Goal: Task Accomplishment & Management: Manage account settings

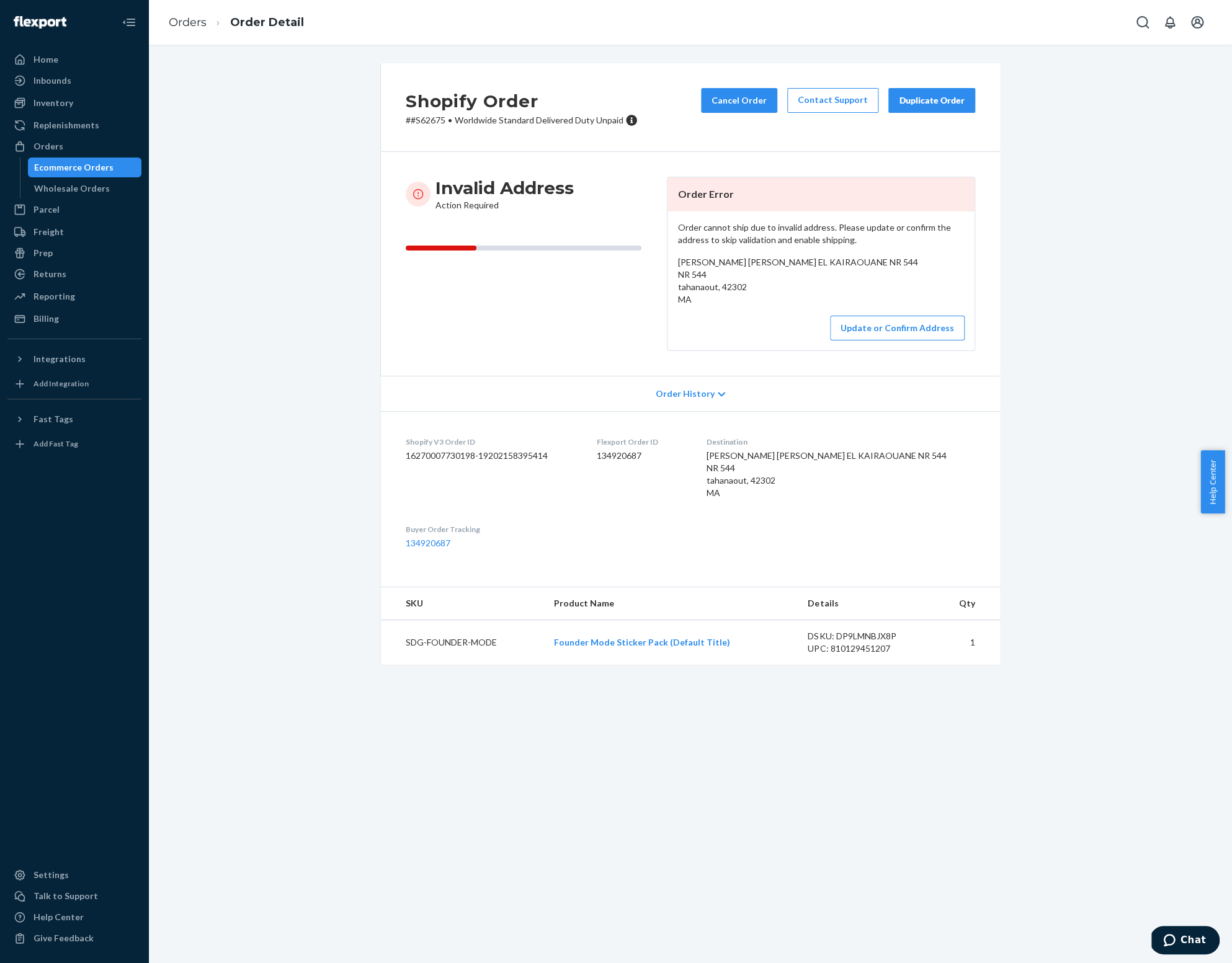
click at [428, 122] on p "# #S62675 • Worldwide Standard Delivered Duty Unpaid" at bounding box center [521, 120] width 232 height 13
click at [428, 122] on p "# #S62675 • Worldwide Standard Delivered Duty Unpaid" at bounding box center [521, 120] width 232 height 13
copy p "S62675"
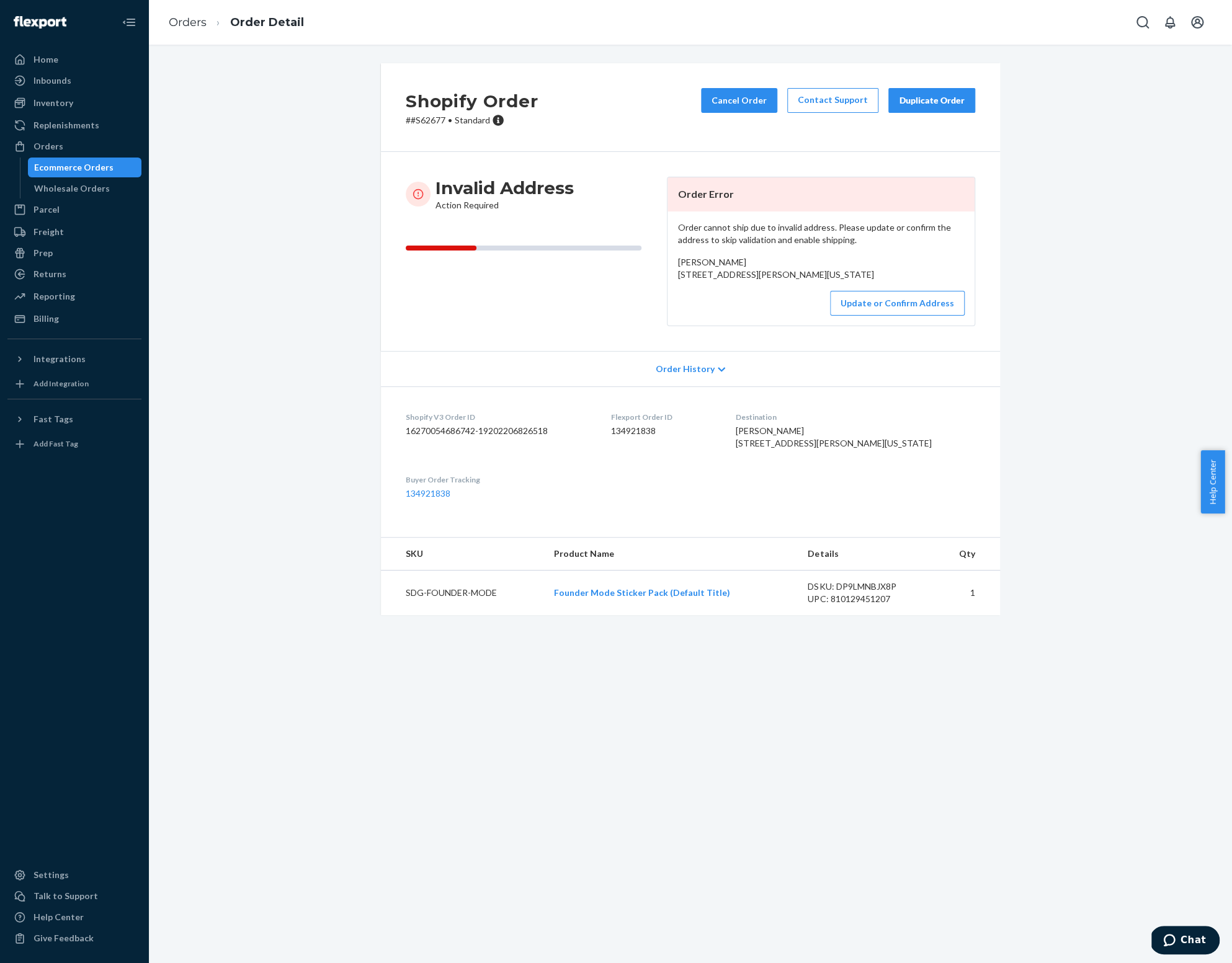
click at [428, 124] on p "# #S62677 • Standard" at bounding box center [472, 120] width 132 height 13
click at [428, 124] on p "# #S62677 • Standard" at bounding box center [472, 120] width 132 height 13
copy p "S62677"
click at [868, 316] on button "Update or Confirm Address" at bounding box center [898, 303] width 135 height 25
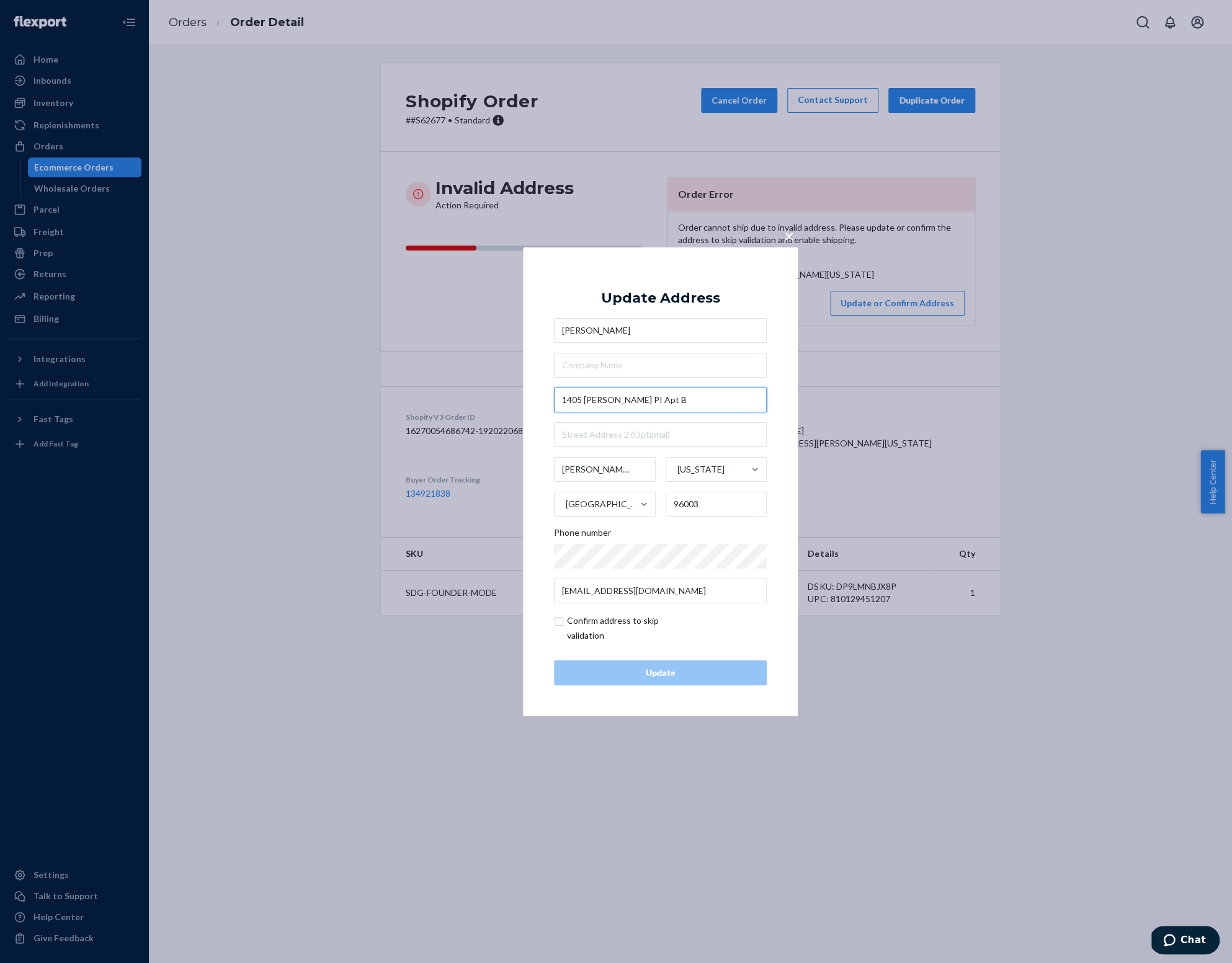
drag, startPoint x: 625, startPoint y: 402, endPoint x: 648, endPoint y: 400, distance: 23.1
click at [648, 400] on input "1405 [PERSON_NAME] PI Apt B" at bounding box center [660, 400] width 213 height 25
type input "1405 [PERSON_NAME]"
type input "Santa Rosa - Piauí"
type input "64013-000"
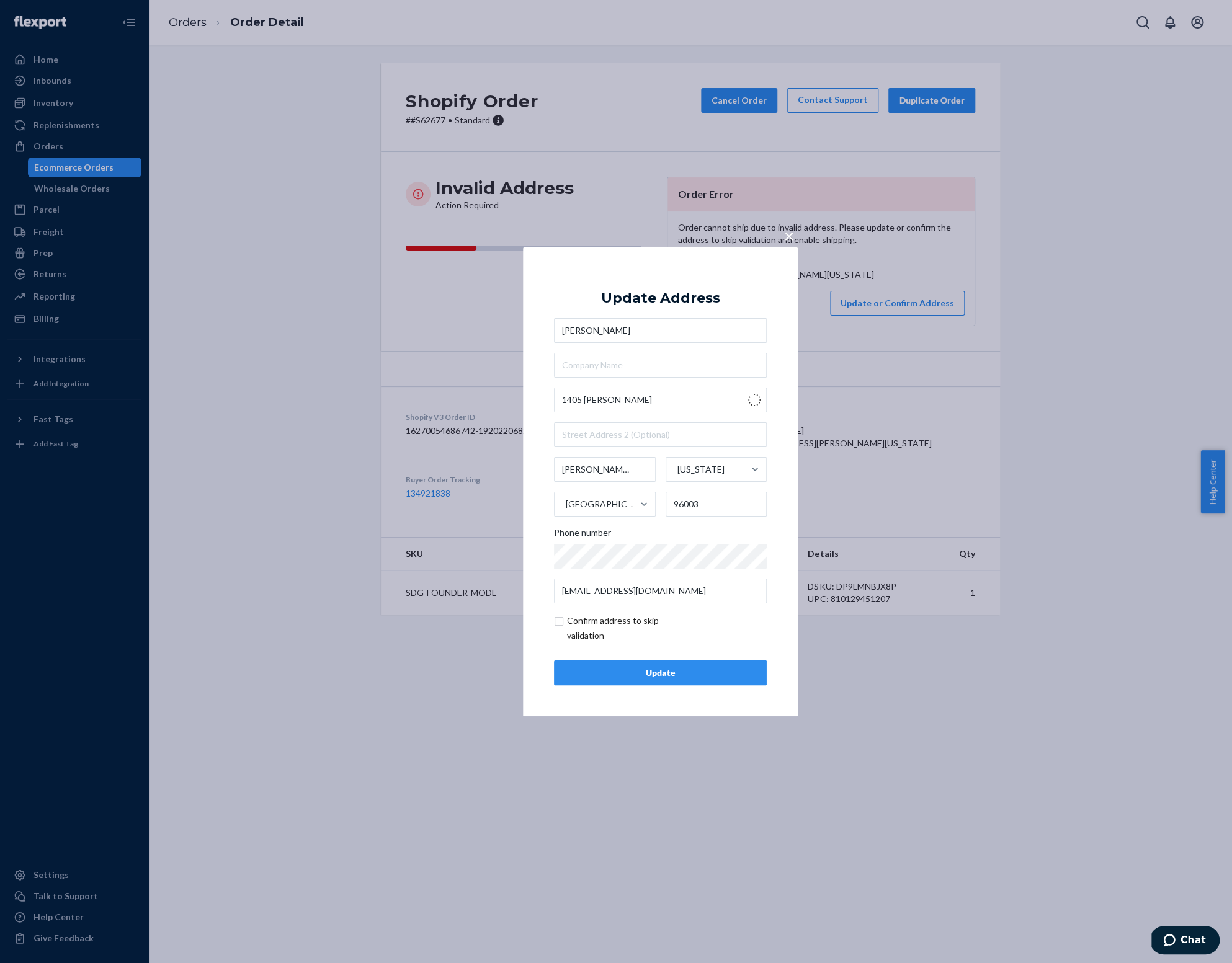
type input "R. Monte Serrano"
click at [306, 335] on div "× Update Address Sam Williams R. Monte Serrano Santa Rosa - Piauí PI Brazil 640…" at bounding box center [616, 481] width 1232 height 963
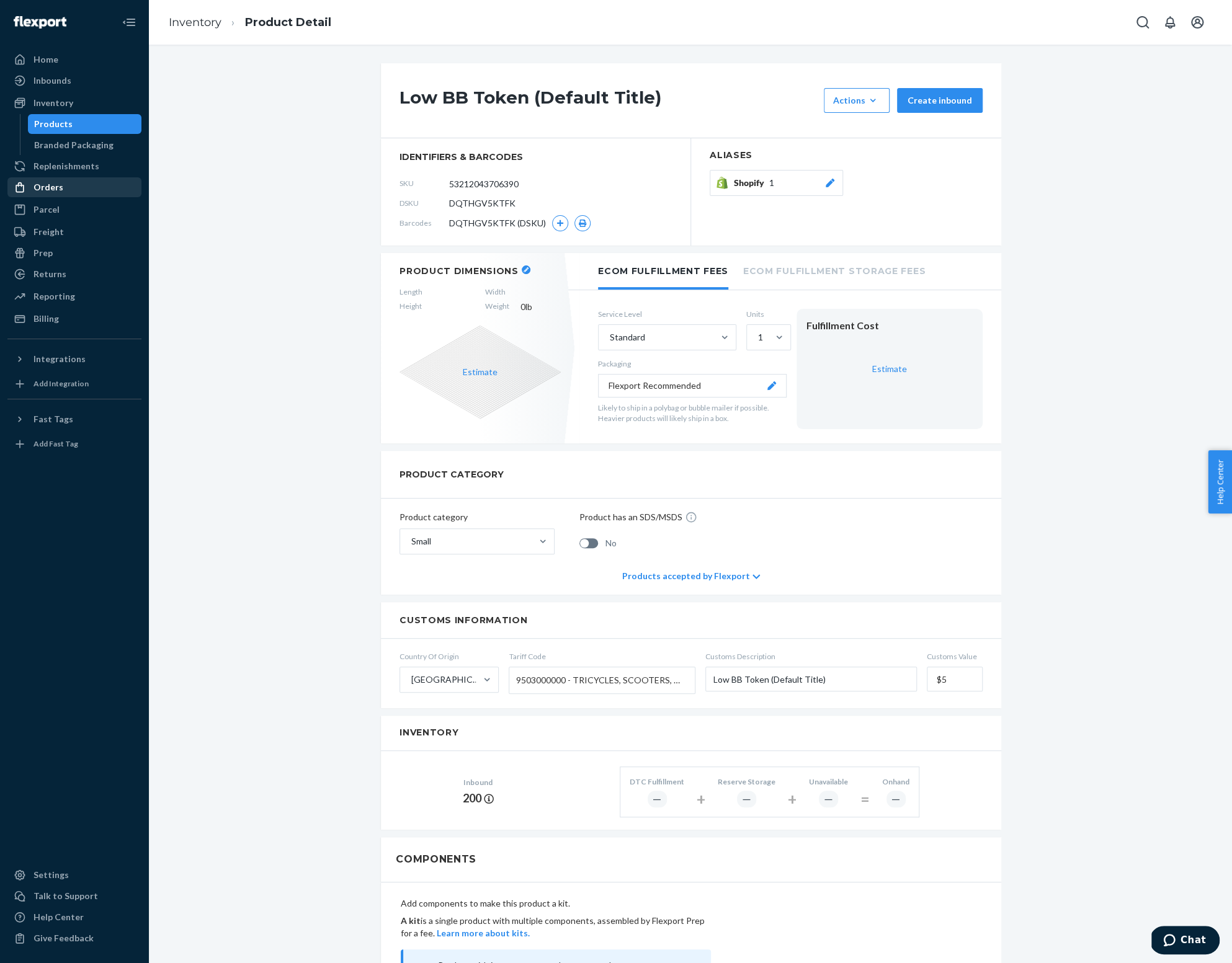
click at [59, 192] on div "Orders" at bounding box center [48, 187] width 30 height 13
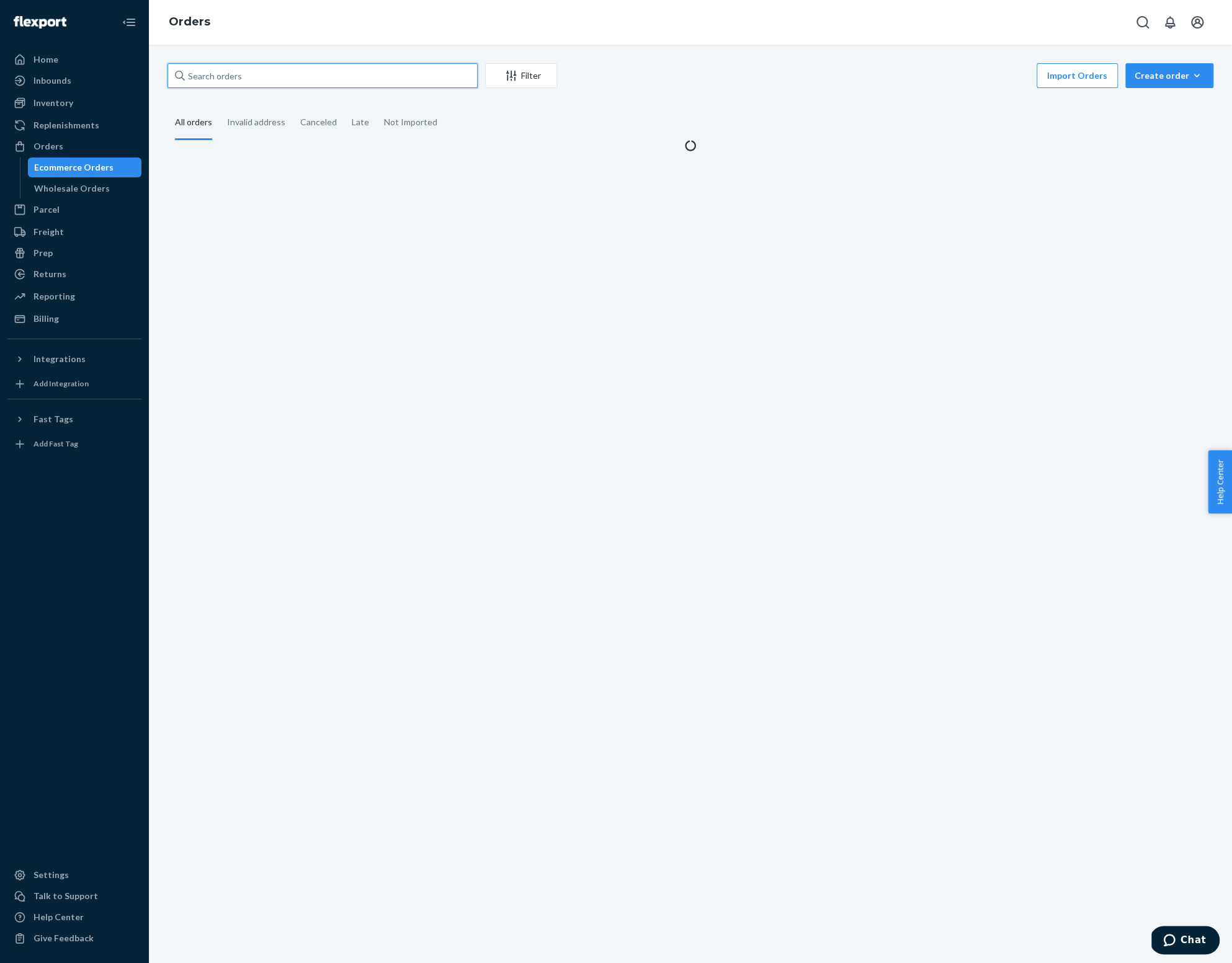
click at [273, 75] on input "text" at bounding box center [322, 76] width 310 height 25
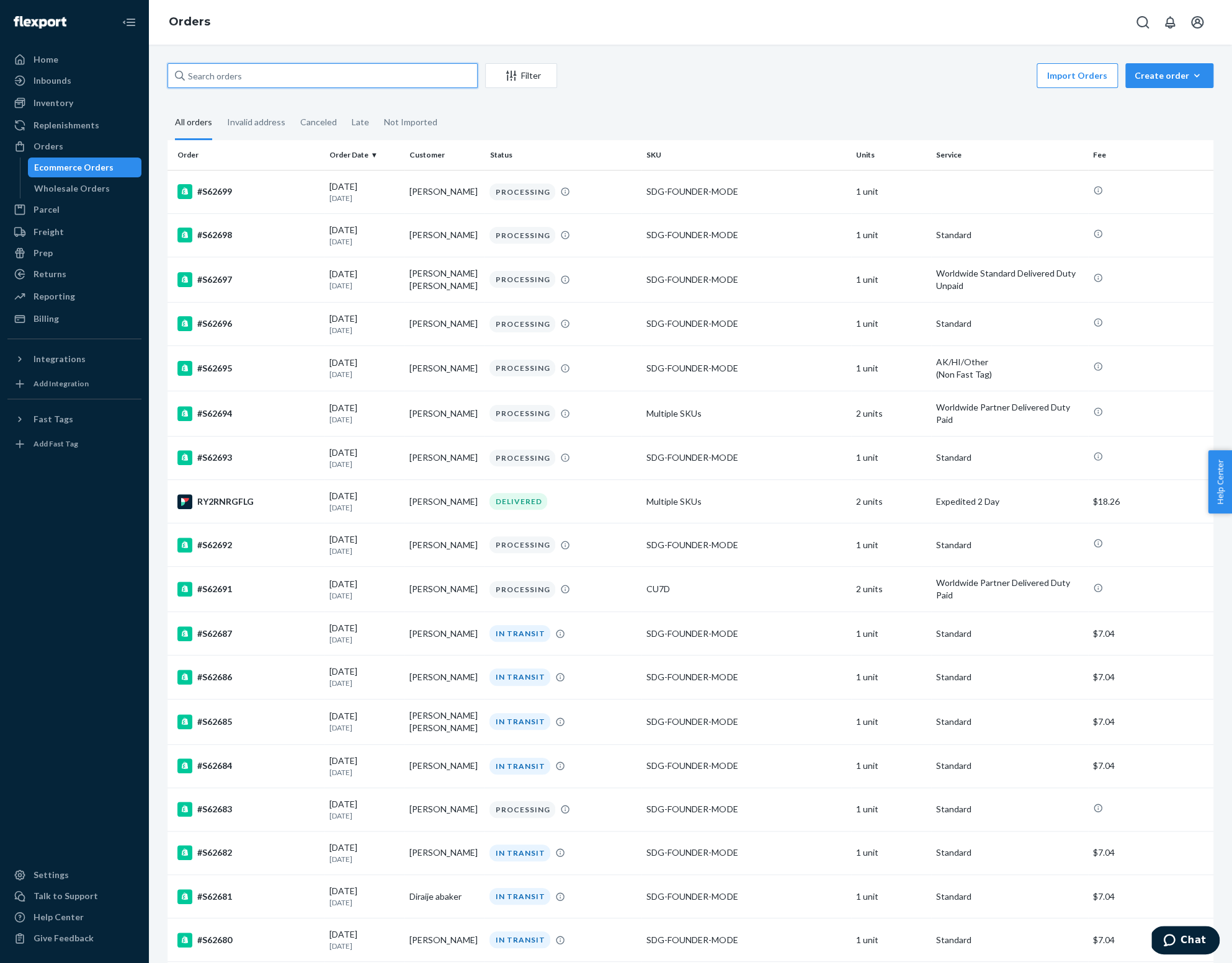
paste input "S60388"
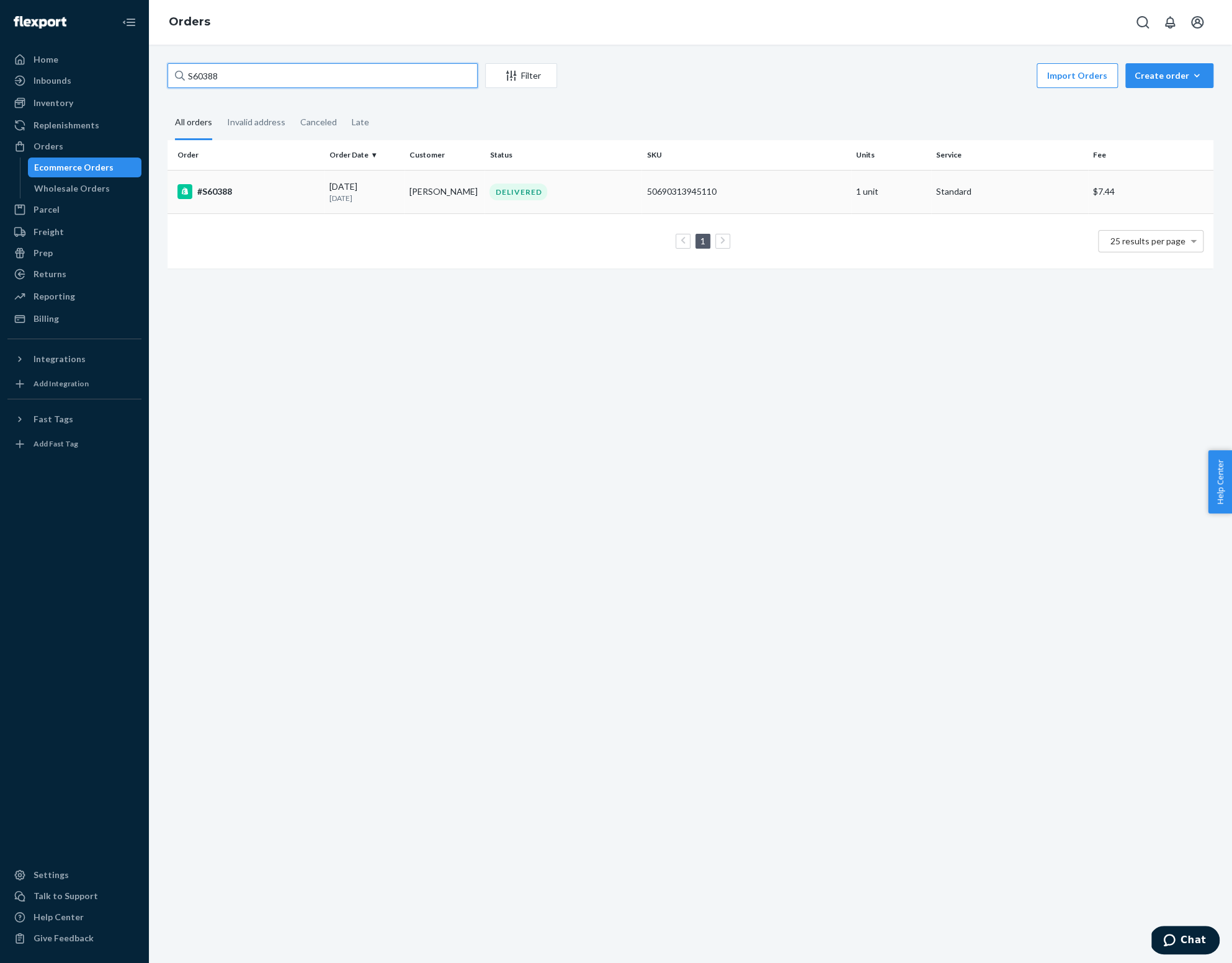
type input "S60388"
click at [218, 192] on div "#S60388" at bounding box center [248, 192] width 142 height 15
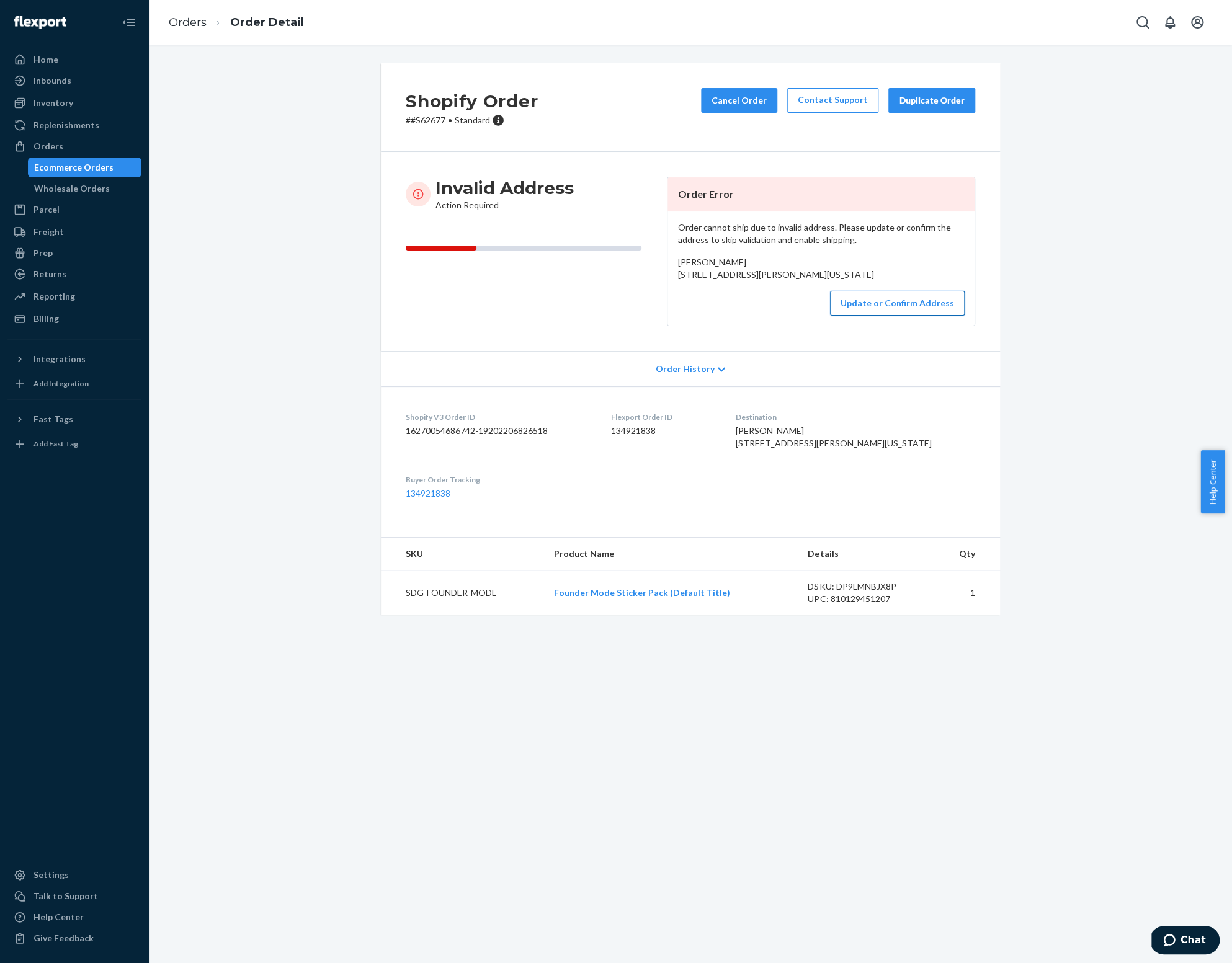
click at [877, 316] on button "Update or Confirm Address" at bounding box center [898, 303] width 135 height 25
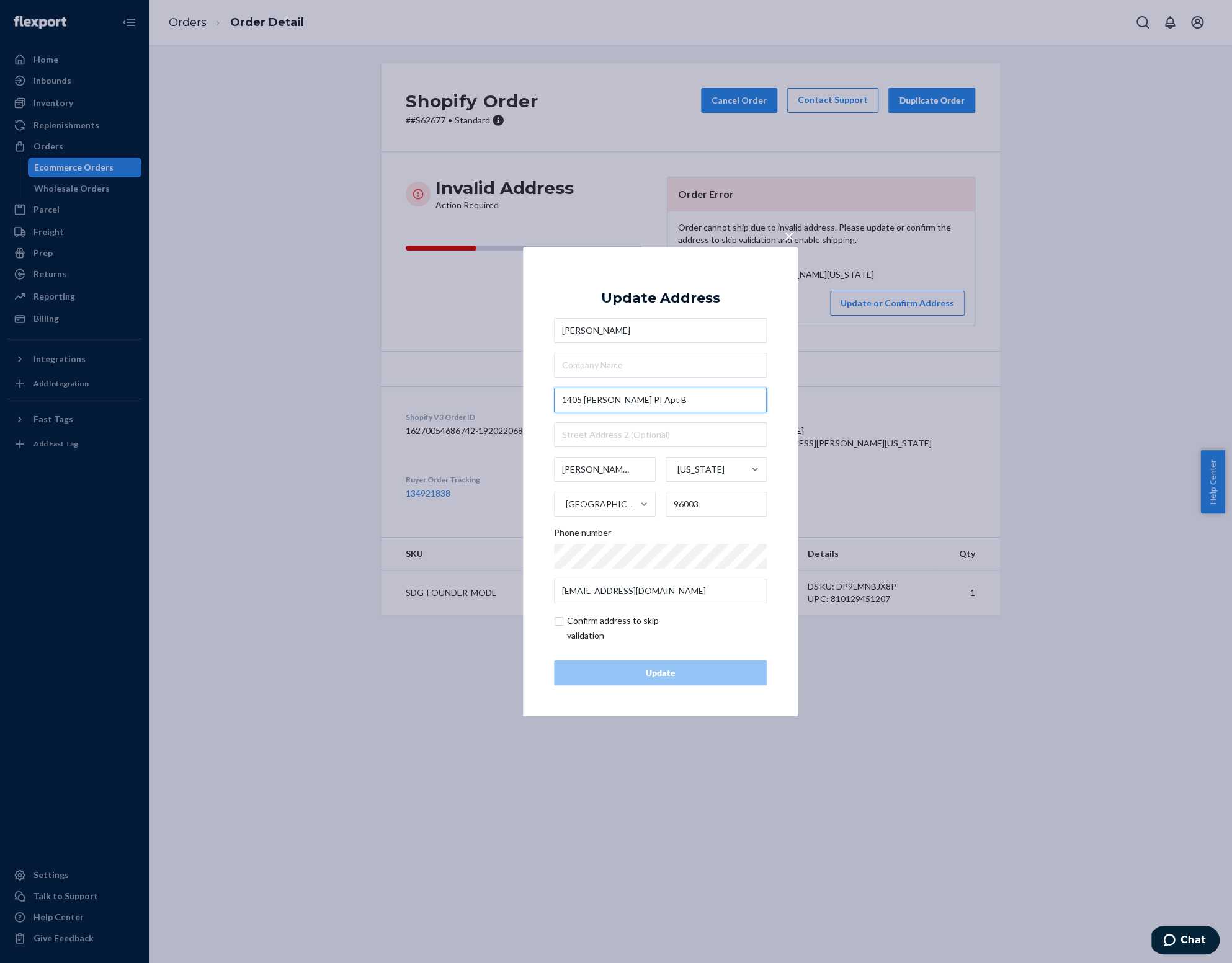
drag, startPoint x: 627, startPoint y: 401, endPoint x: 651, endPoint y: 399, distance: 24.1
click at [650, 400] on input "1405 [PERSON_NAME] PI Apt B" at bounding box center [660, 400] width 213 height 25
type input "1405 [PERSON_NAME]"
click at [529, 385] on div "× Update Address [PERSON_NAME] [STREET_ADDRESS][PERSON_NAME][US_STATE] Phone nu…" at bounding box center [660, 481] width 275 height 469
click at [587, 428] on input "text" at bounding box center [660, 435] width 213 height 25
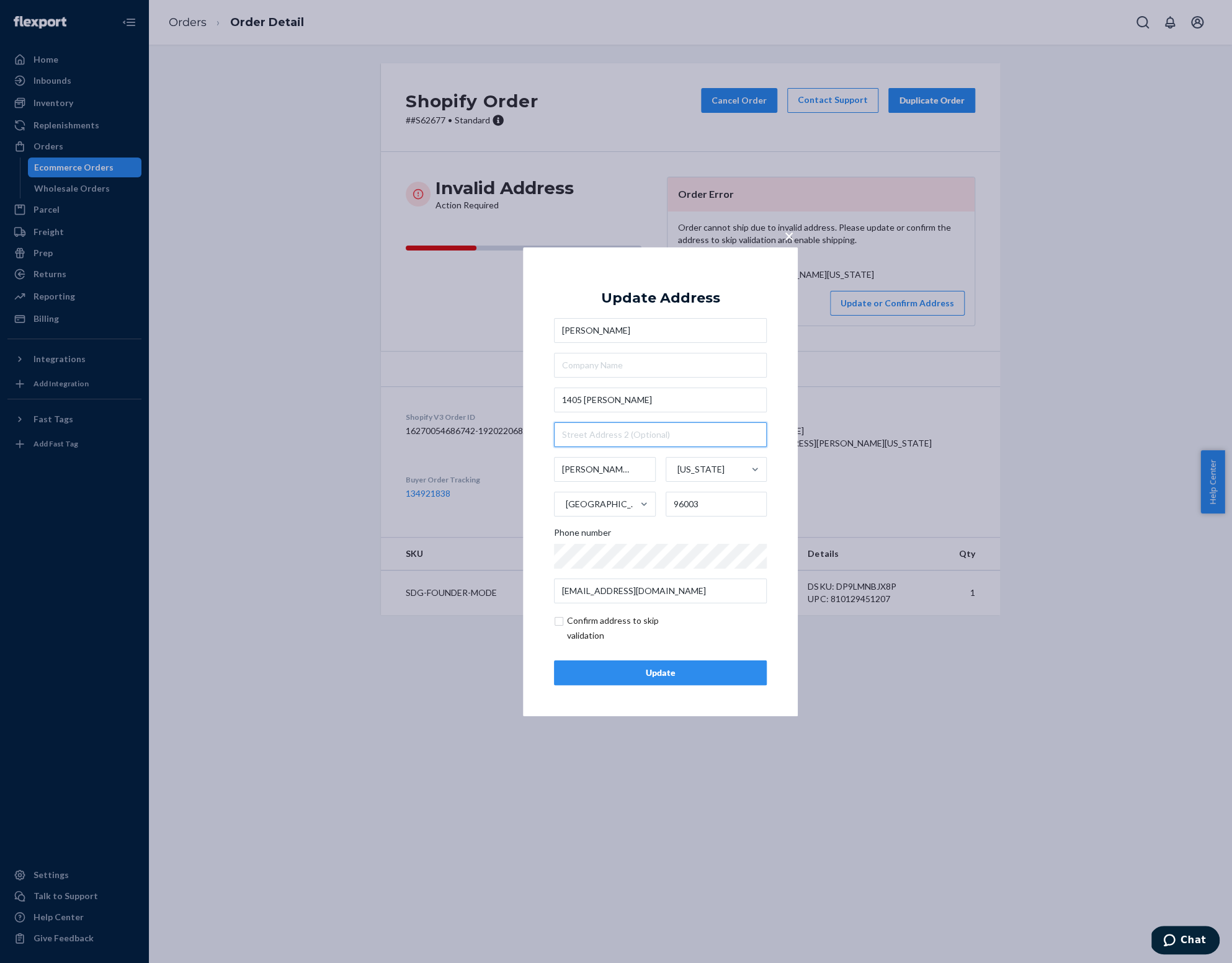
paste input "Apt B"
type input "Apt B"
click at [560, 623] on input "checkbox" at bounding box center [626, 628] width 144 height 30
checkbox input "true"
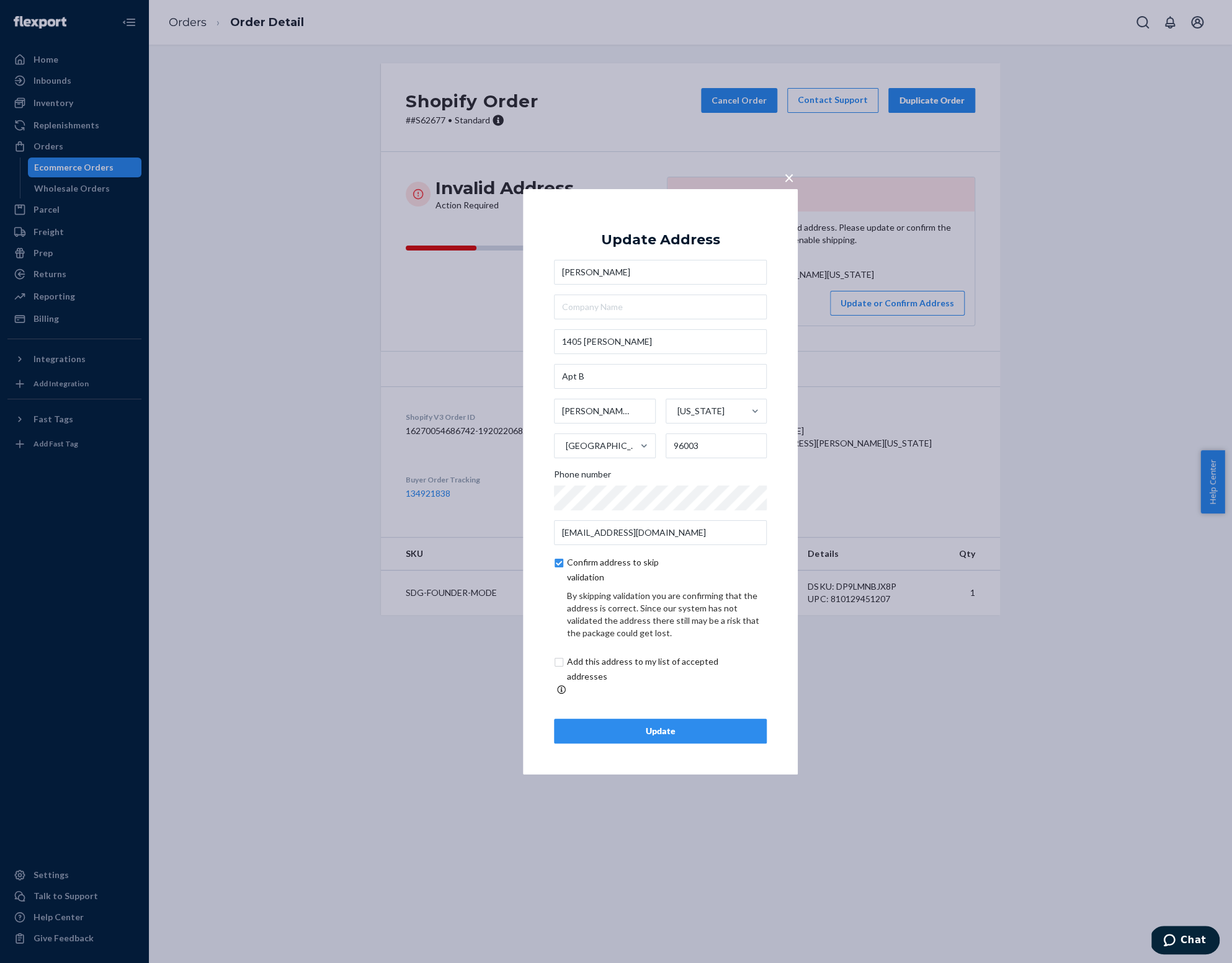
click at [638, 727] on div "Update" at bounding box center [660, 731] width 192 height 13
